Goal: Task Accomplishment & Management: Complete application form

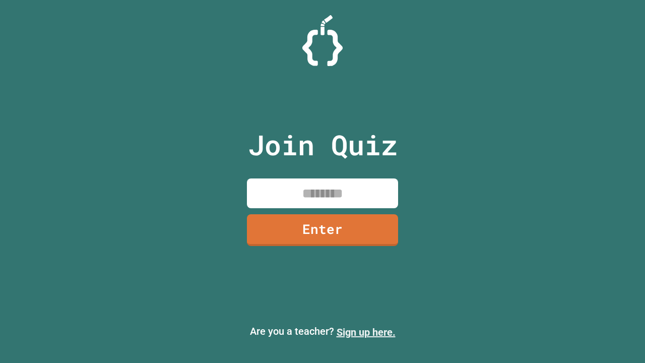
click at [366, 332] on link "Sign up here." at bounding box center [366, 332] width 59 height 12
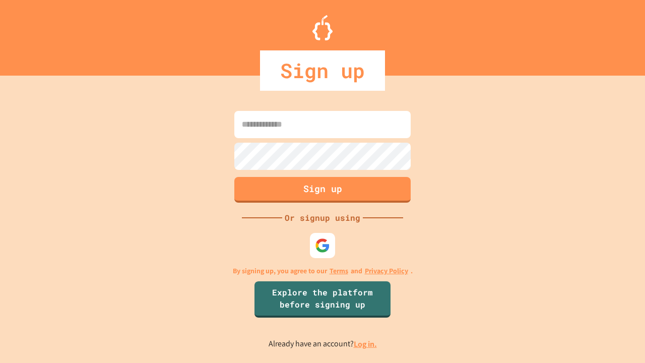
click at [366, 344] on link "Log in." at bounding box center [365, 344] width 23 height 11
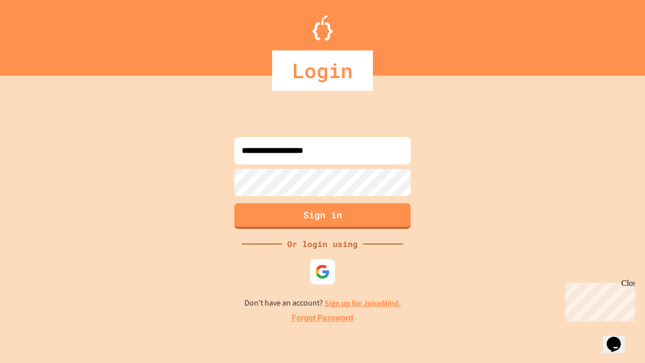
type input "**********"
